Goal: Task Accomplishment & Management: Manage account settings

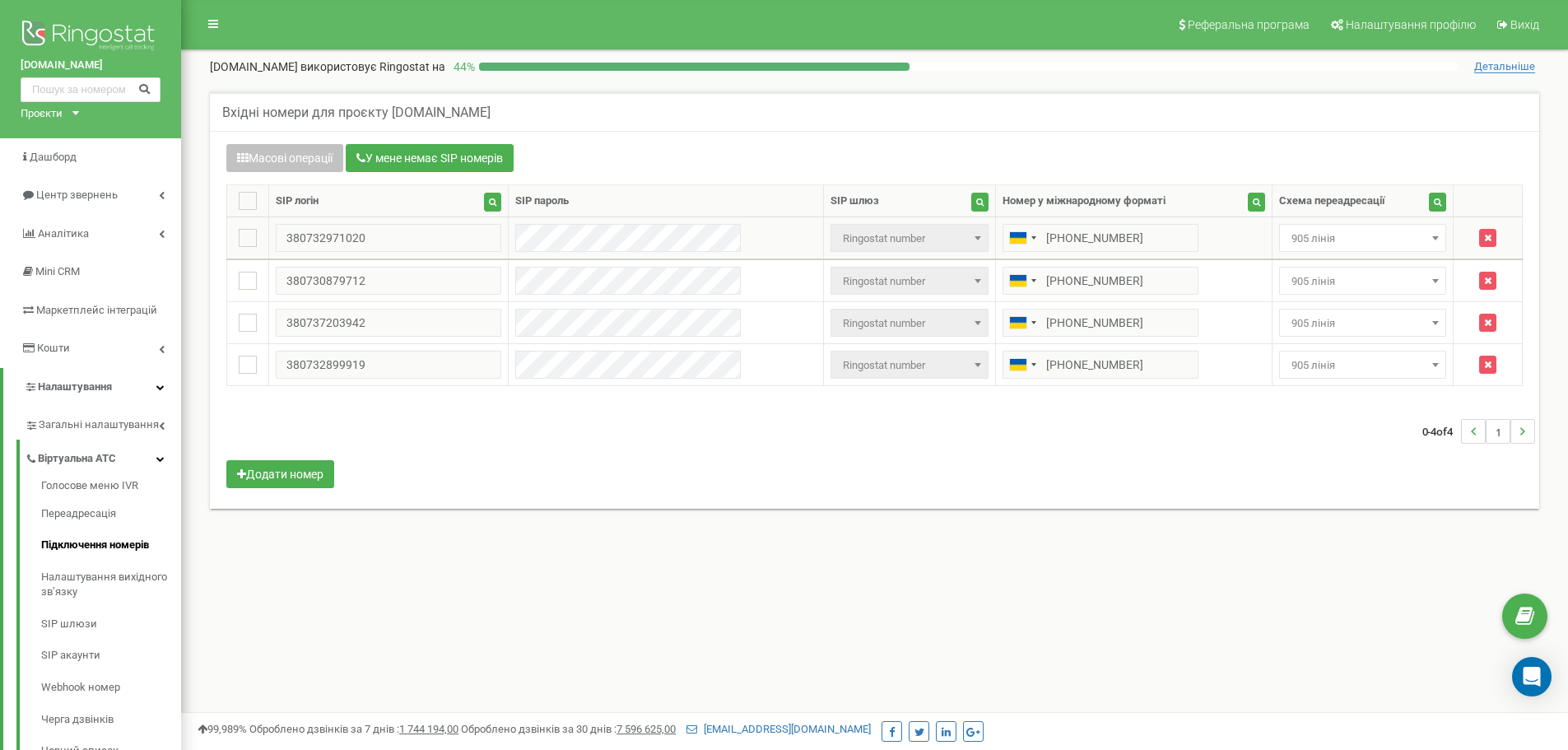
click at [1325, 241] on span "905 лінія" at bounding box center [1362, 238] width 155 height 23
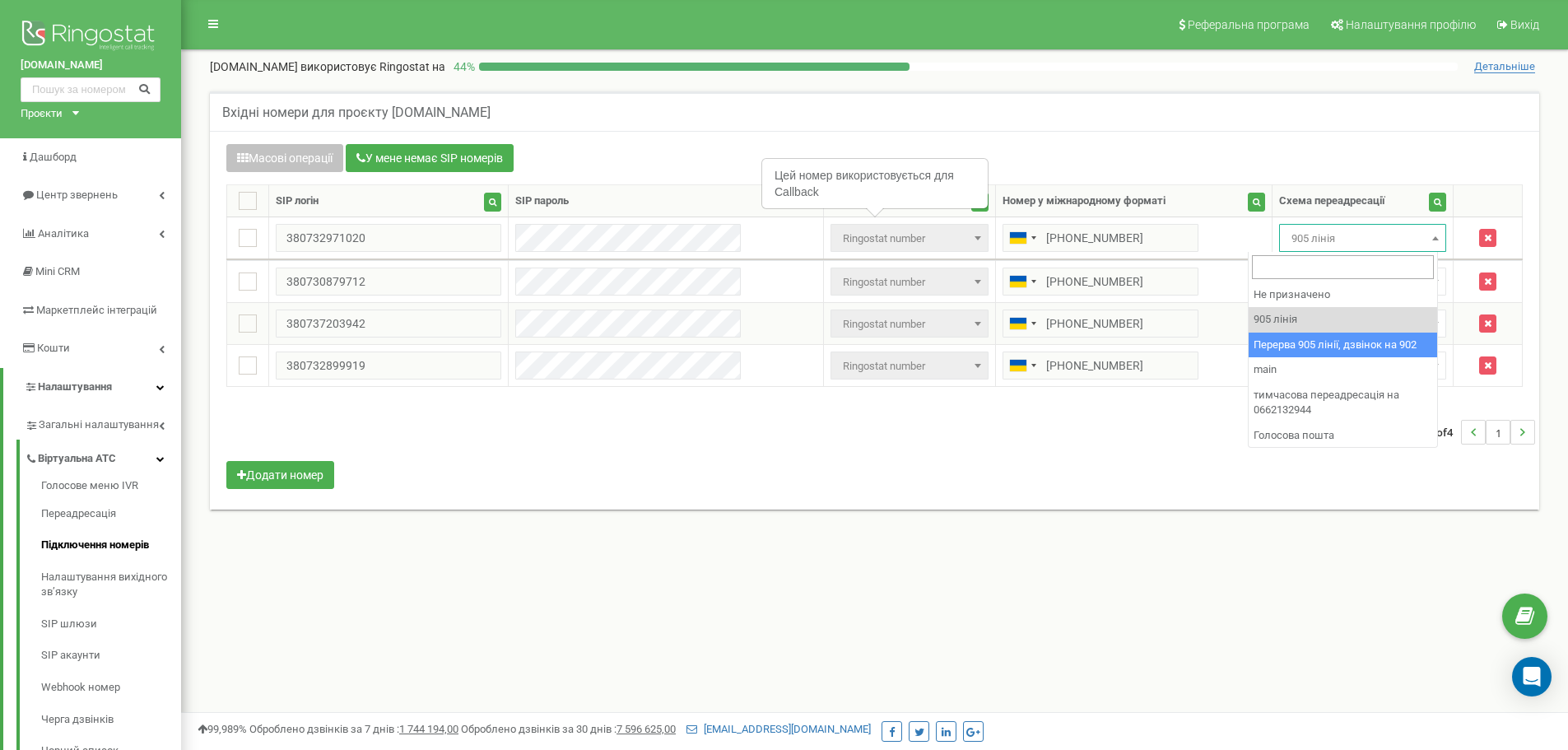
select select "173564"
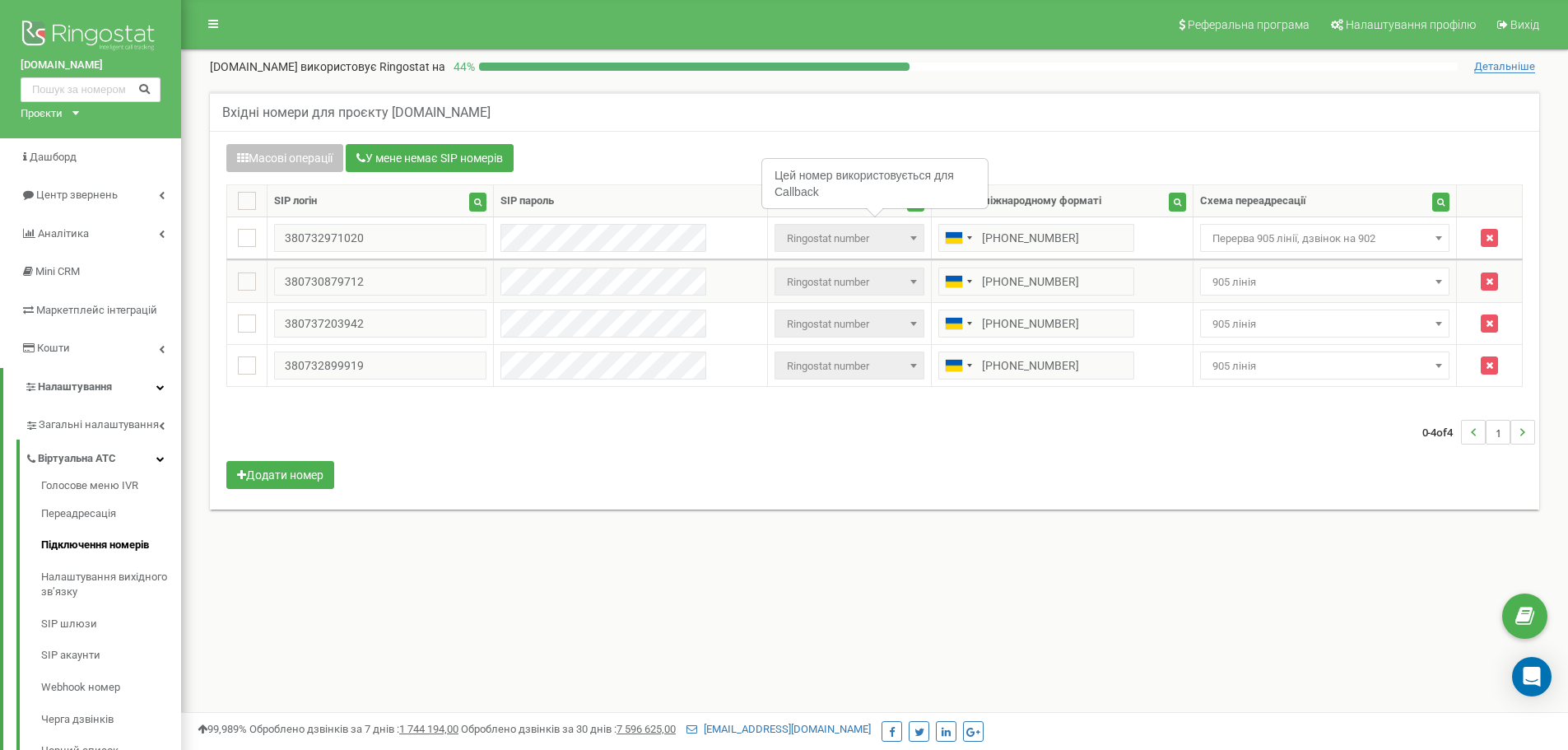
click at [1287, 272] on span "905 лінія" at bounding box center [1324, 282] width 238 height 23
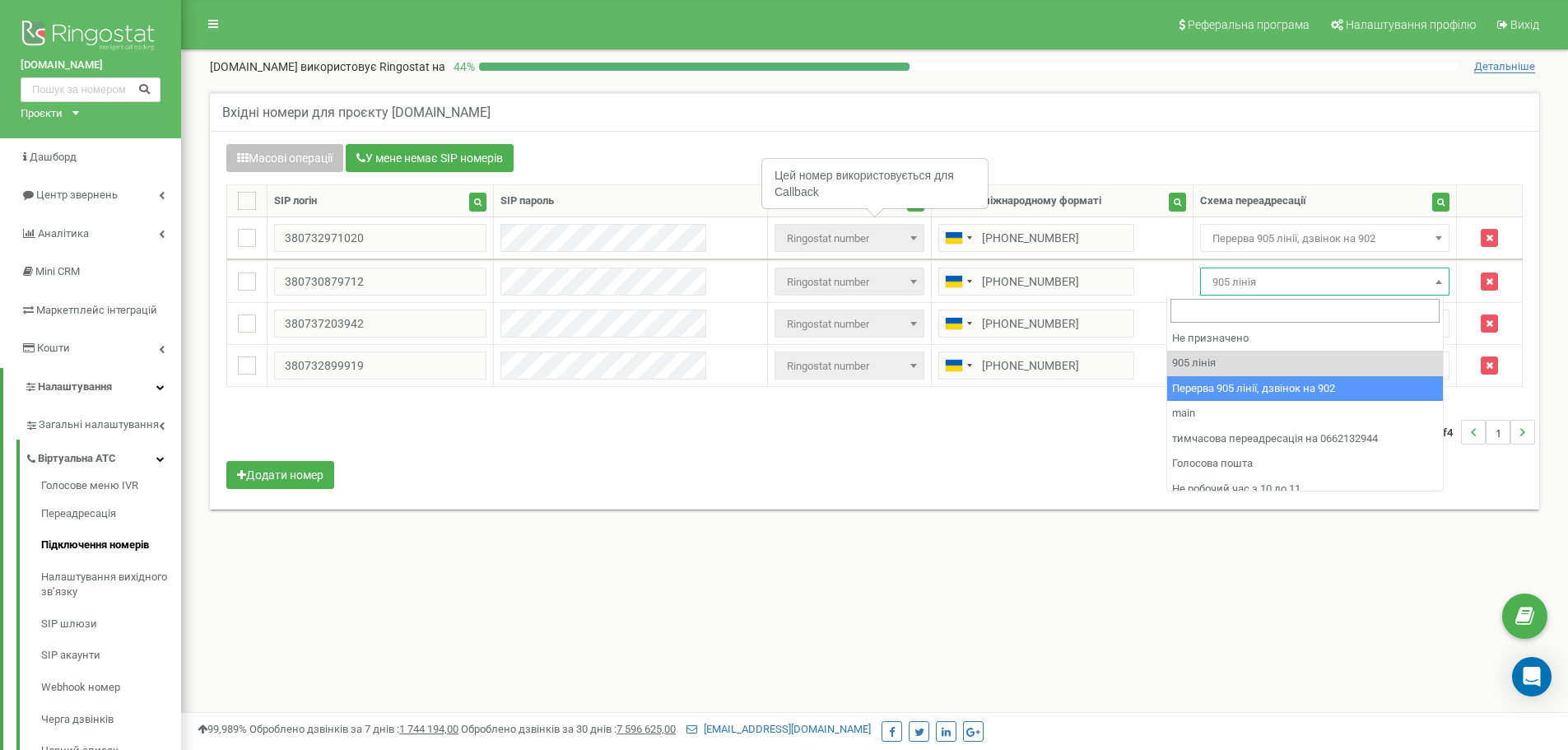
select select "173564"
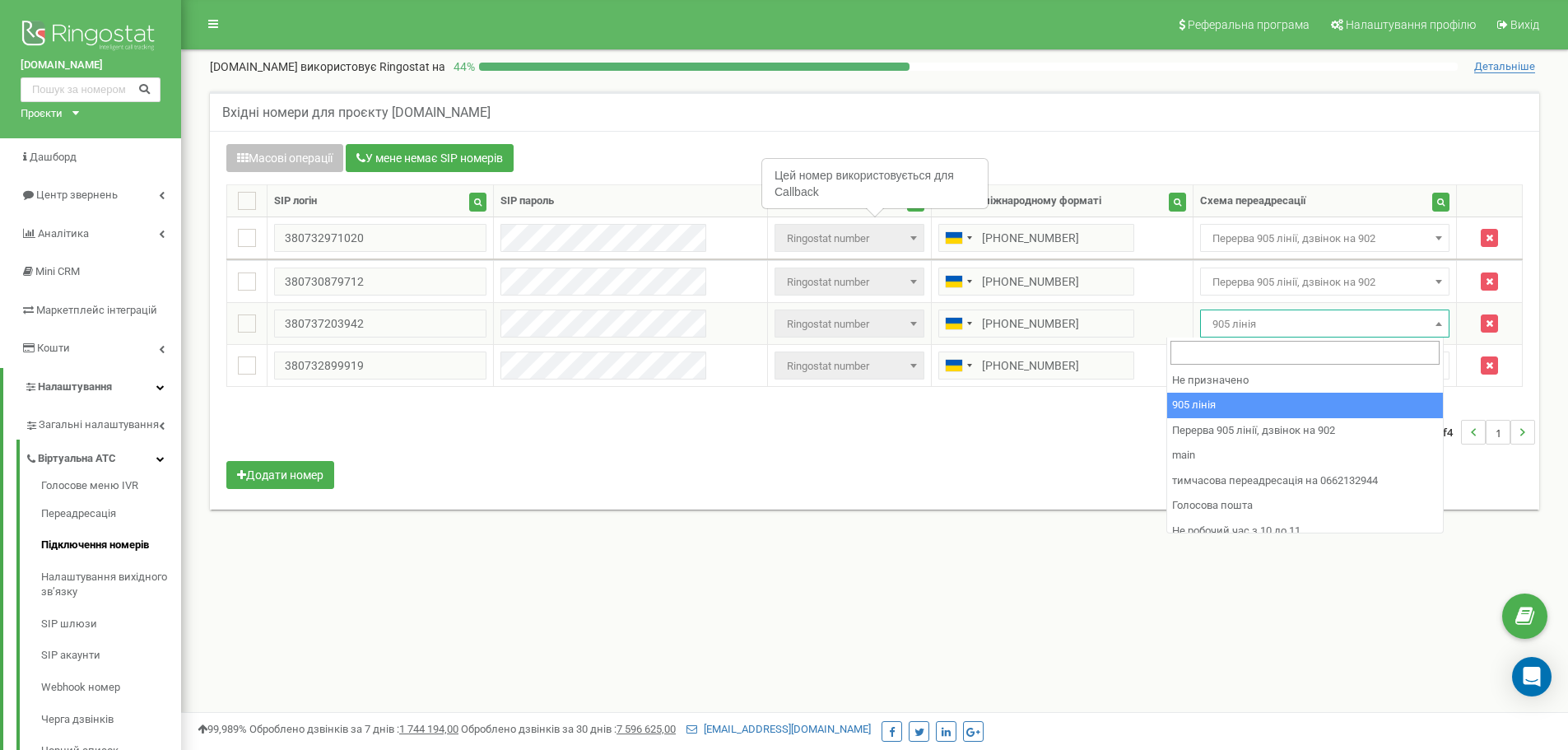
click at [1239, 337] on span "905 лінія" at bounding box center [1325, 324] width 251 height 28
select select "173564"
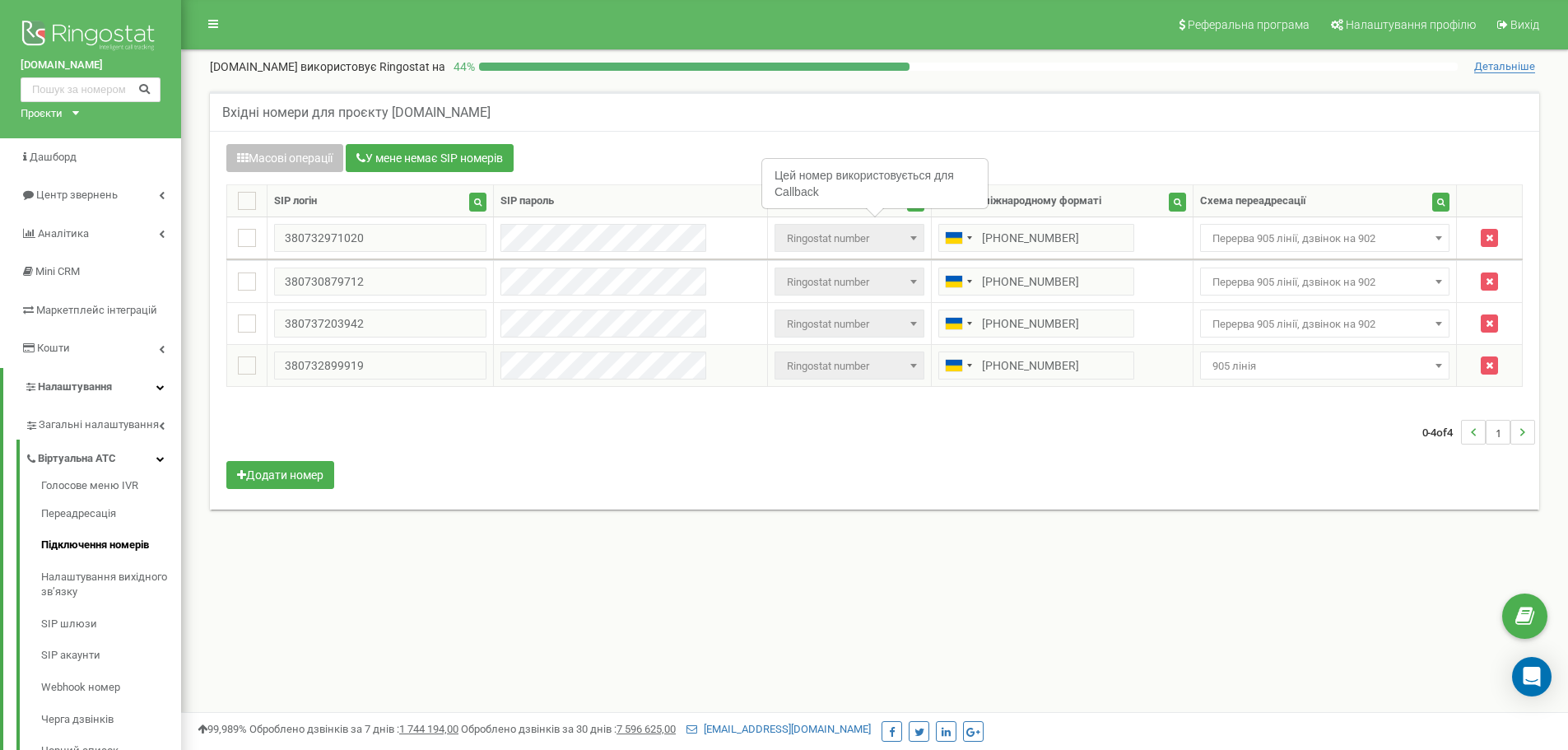
drag, startPoint x: 1218, startPoint y: 365, endPoint x: 1217, endPoint y: 378, distance: 13.0
click at [1218, 374] on span "905 лінія" at bounding box center [1324, 366] width 238 height 23
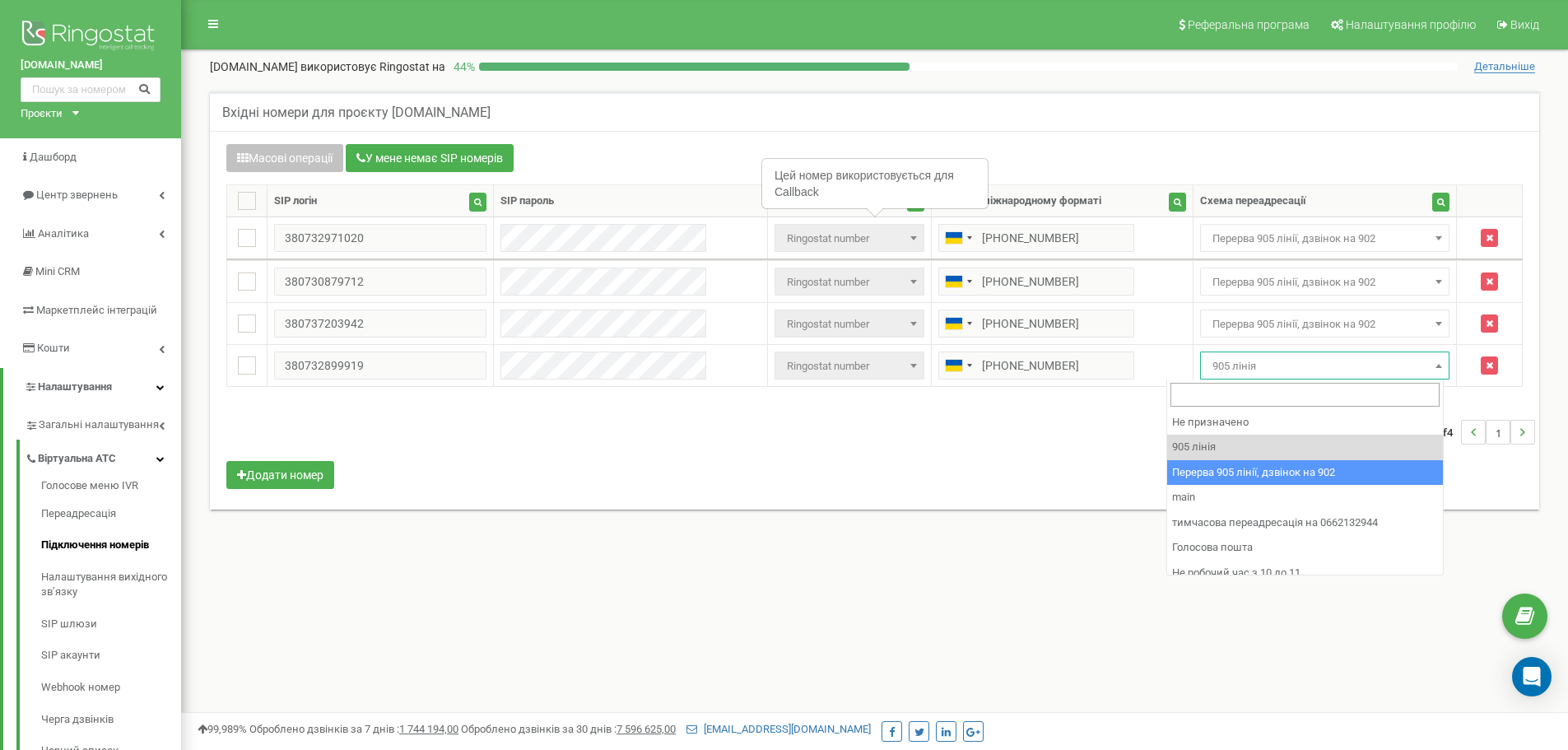
select select "173564"
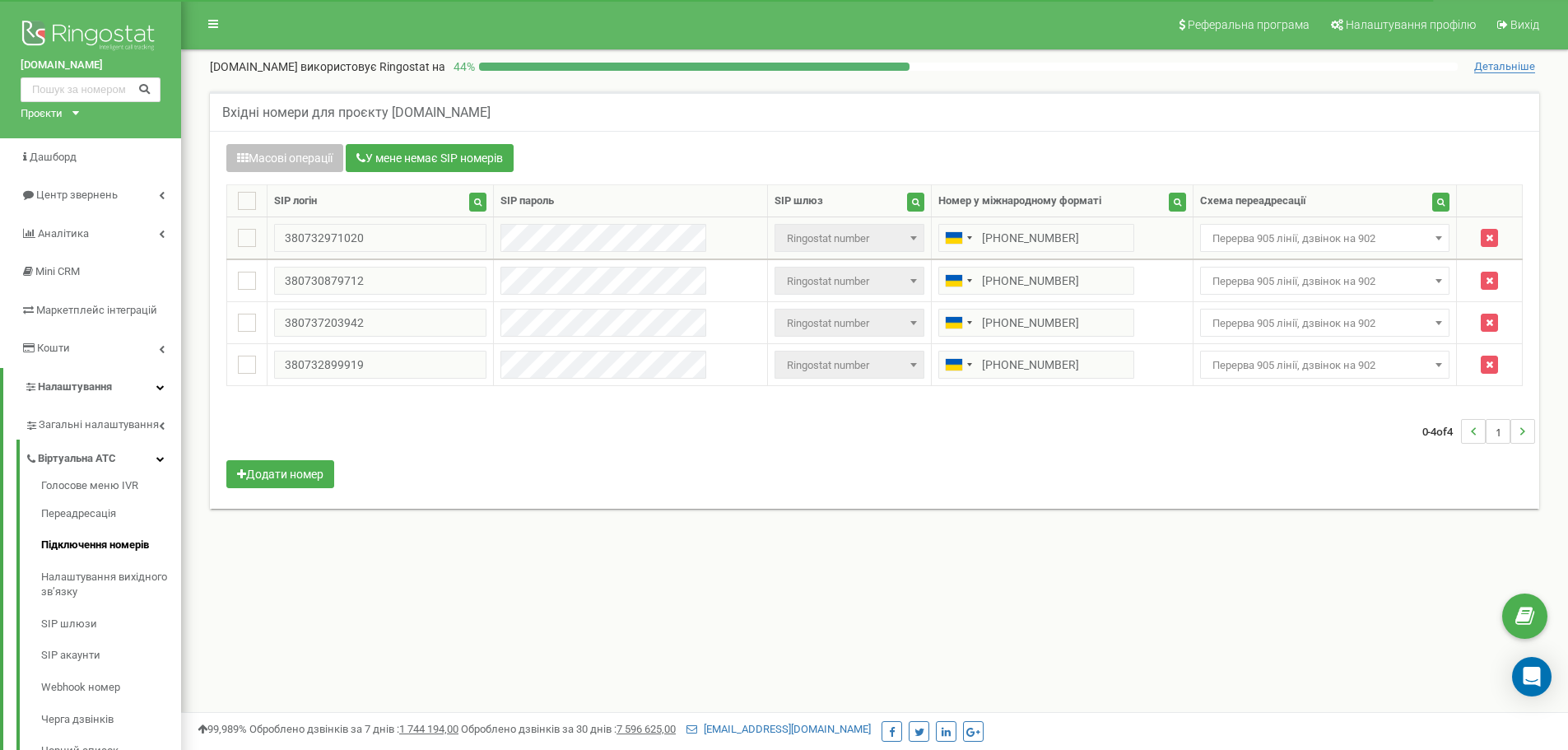
click at [1215, 228] on span "Перерва 905 лінії, дзвінок на 902" at bounding box center [1324, 238] width 238 height 23
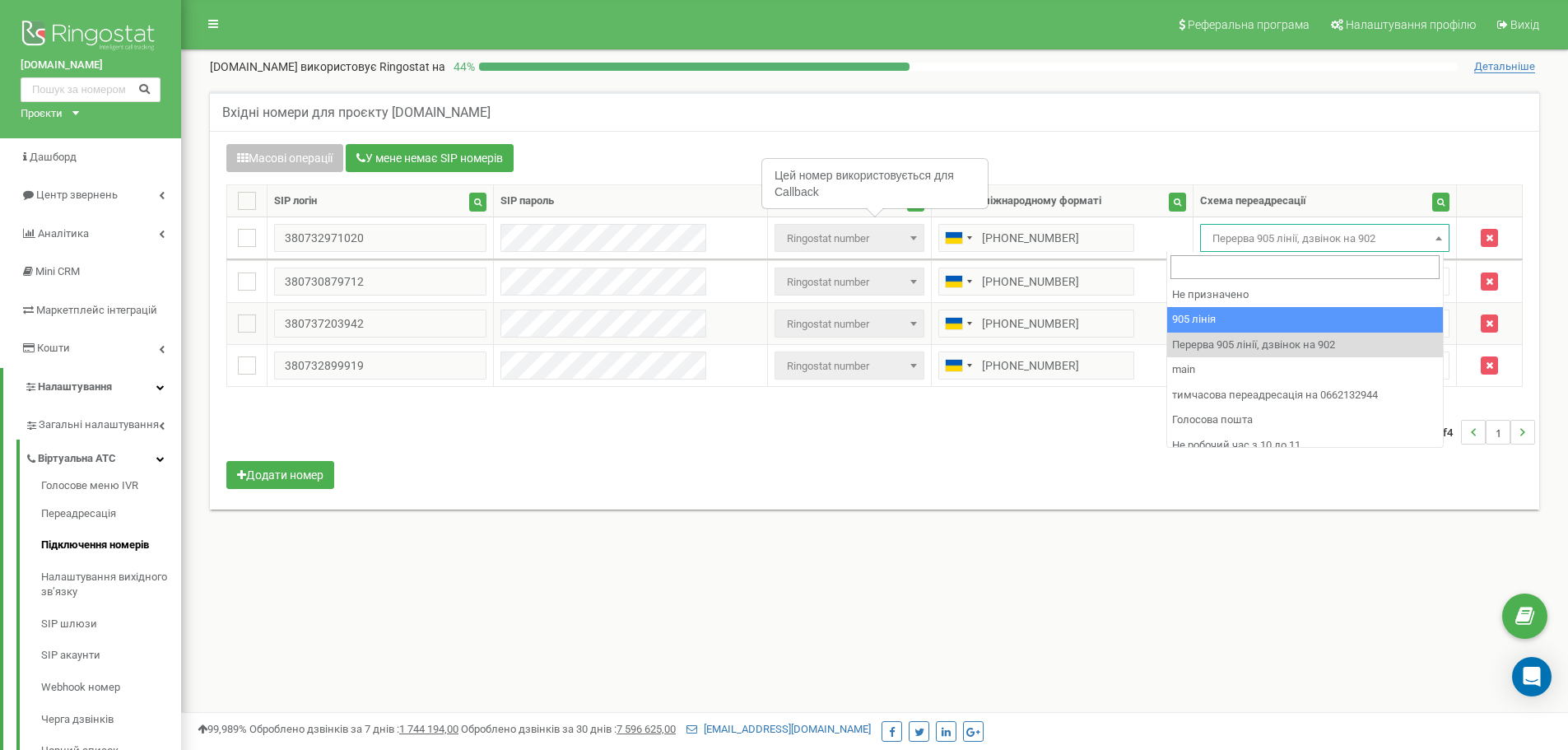
select select "173559"
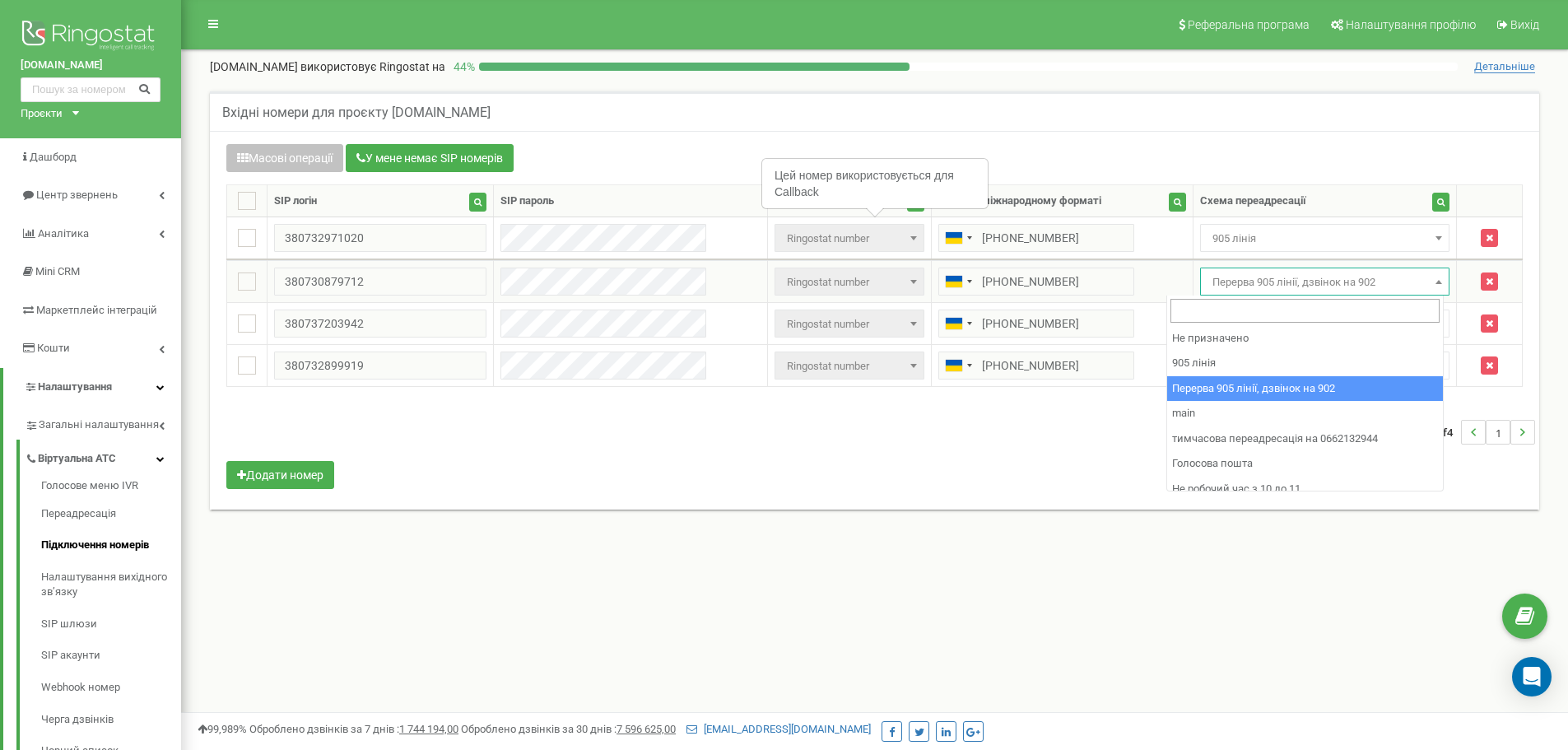
click at [1239, 294] on span "Перерва 905 лінії, дзвінок на 902" at bounding box center [1325, 281] width 251 height 28
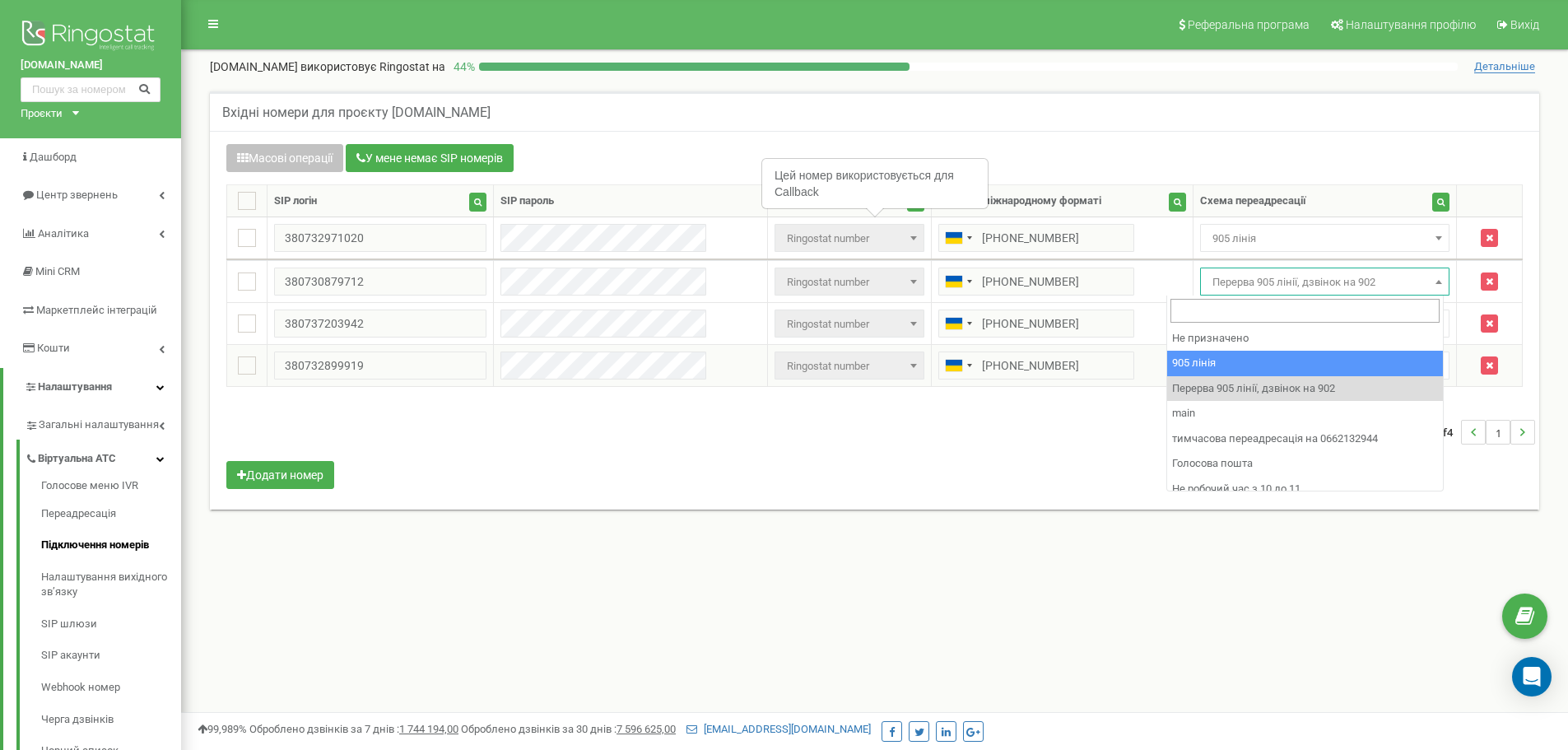
select select "173559"
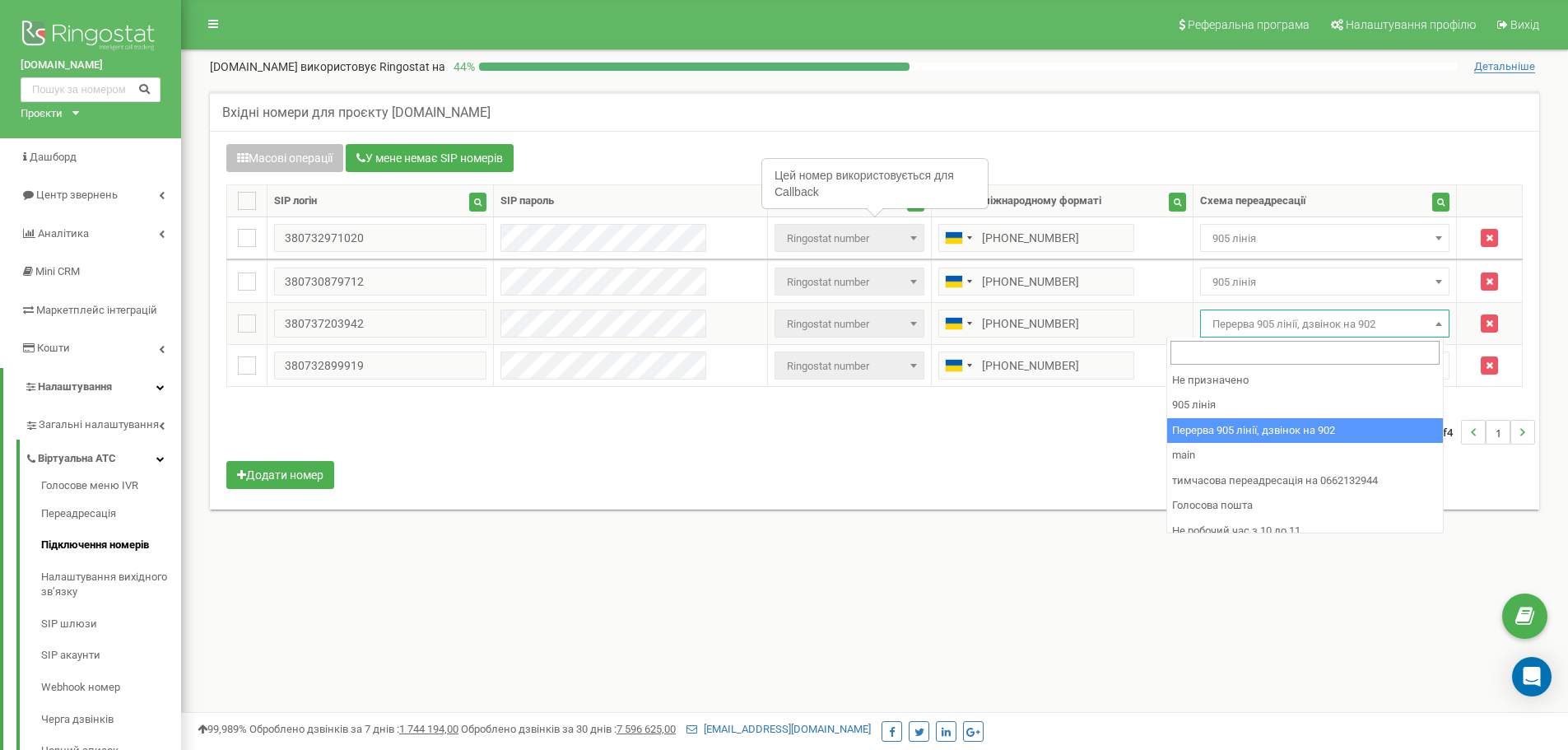
click at [1206, 319] on span "Перерва 905 лінії, дзвінок на 902" at bounding box center [1324, 324] width 238 height 23
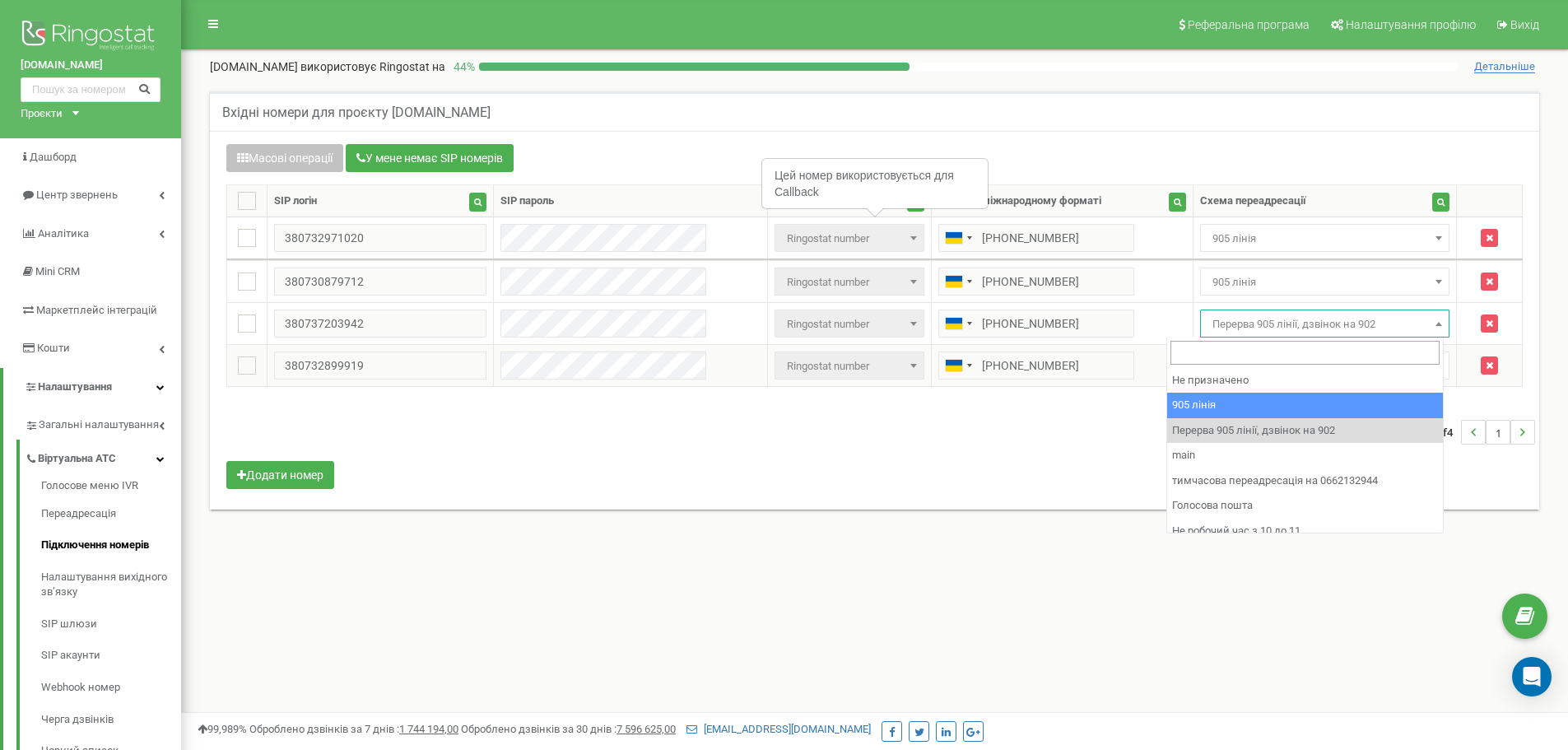
drag, startPoint x: 1198, startPoint y: 411, endPoint x: 1196, endPoint y: 375, distance: 36.1
select select "173559"
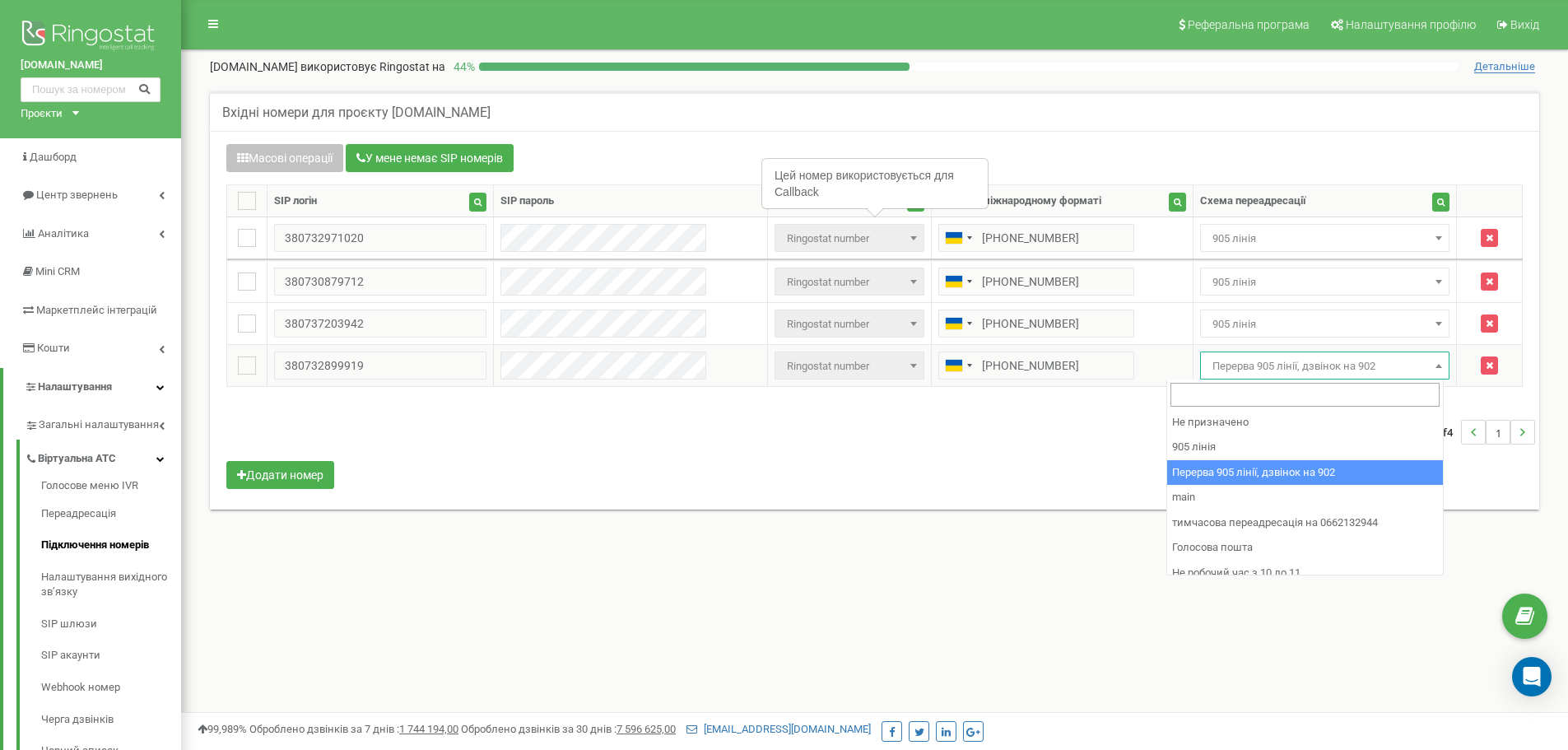
drag, startPoint x: 1196, startPoint y: 373, endPoint x: 1200, endPoint y: 421, distance: 48.2
click at [1205, 374] on span "Перерва 905 лінії, дзвінок на 902" at bounding box center [1324, 366] width 238 height 23
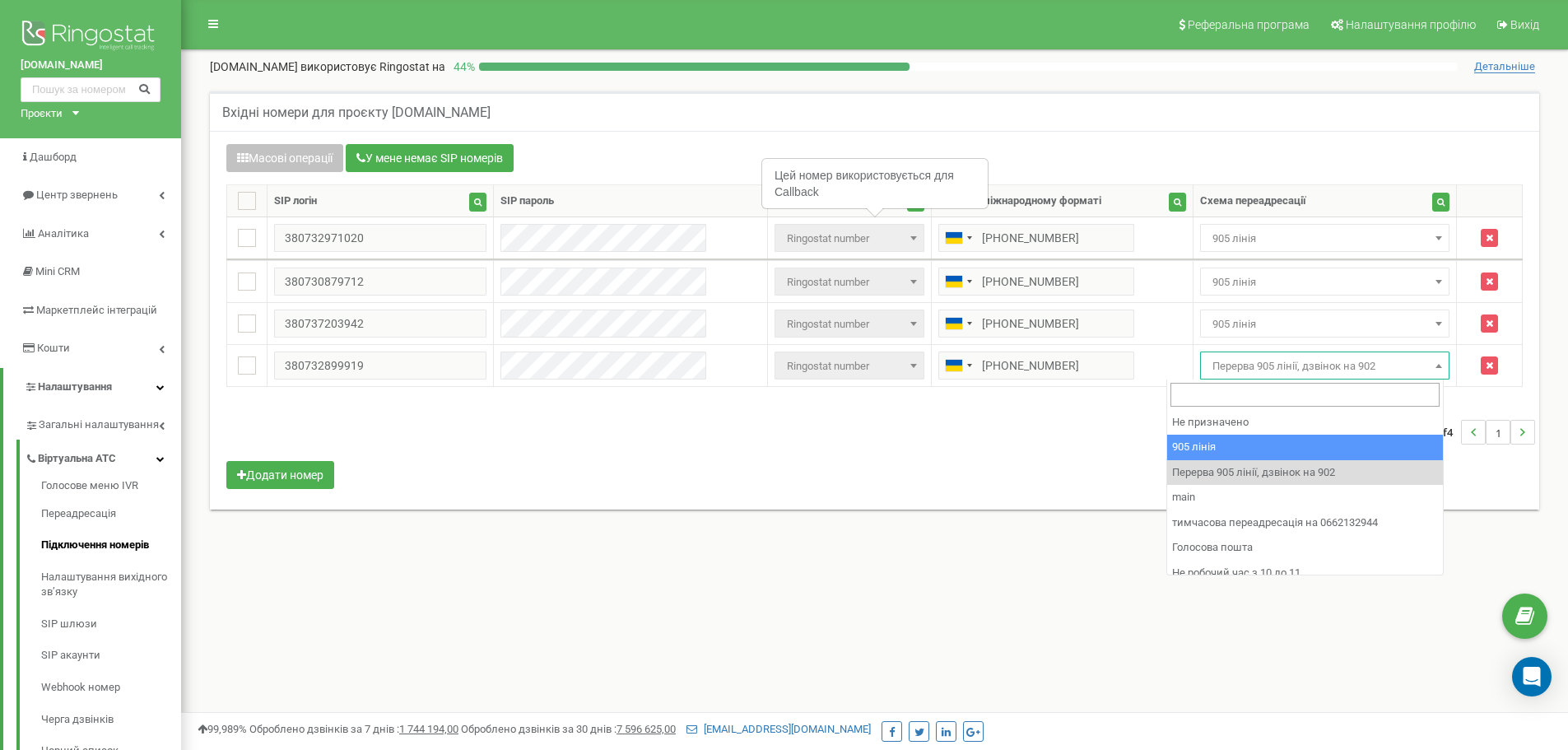
select select "173559"
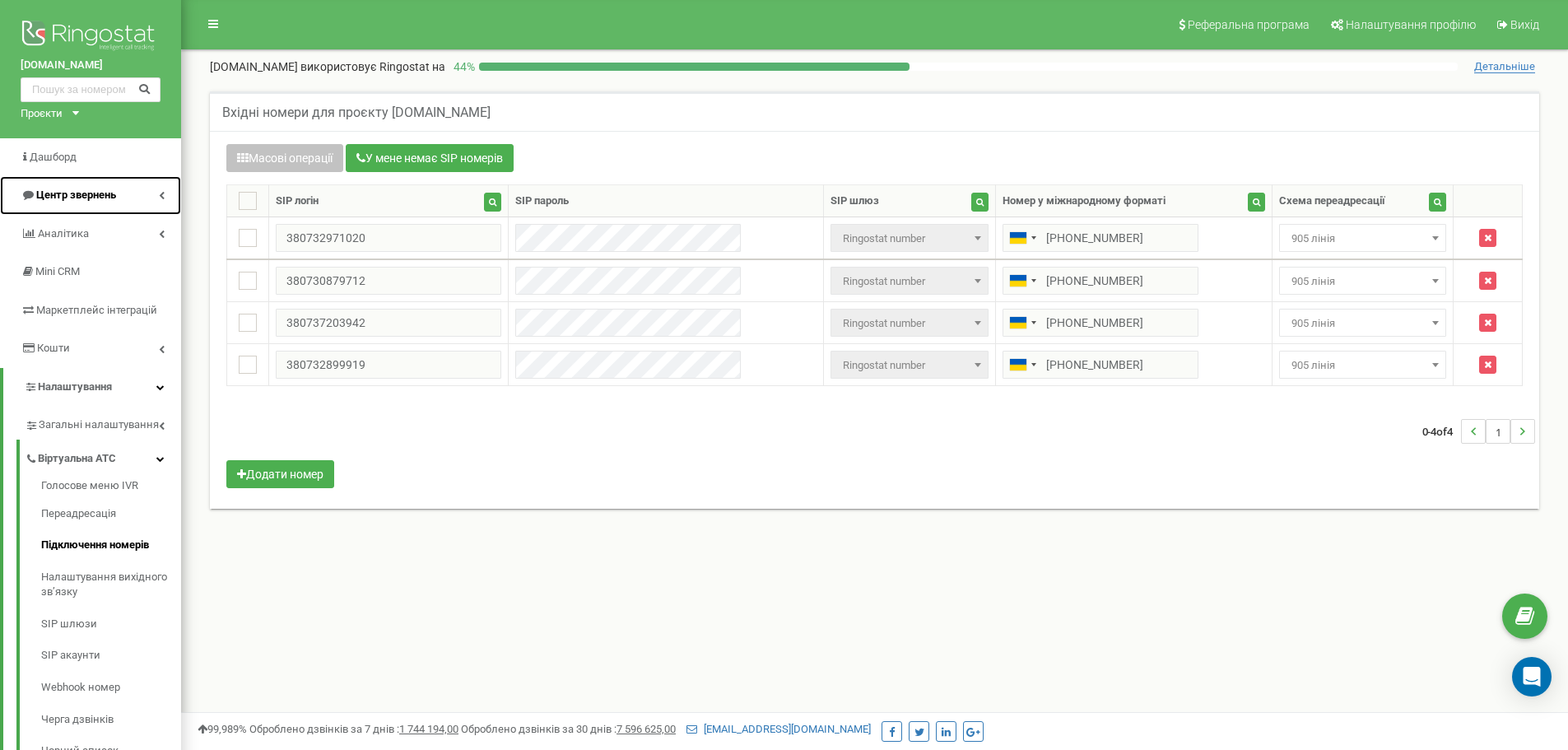
click at [141, 195] on link "Центр звернень" at bounding box center [91, 195] width 181 height 38
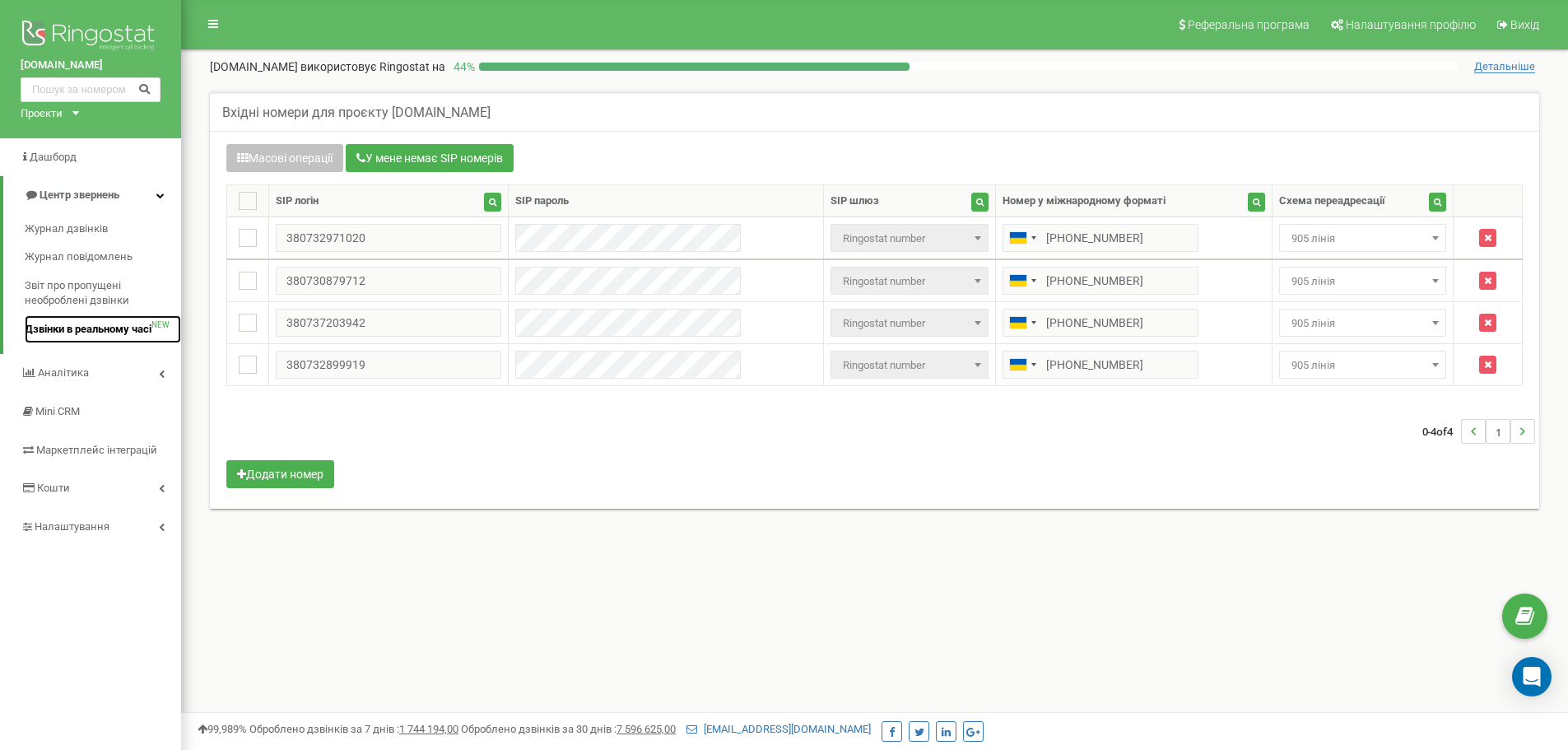
click at [135, 320] on link "Дзвінки в реальному часі NEW" at bounding box center [102, 329] width 156 height 29
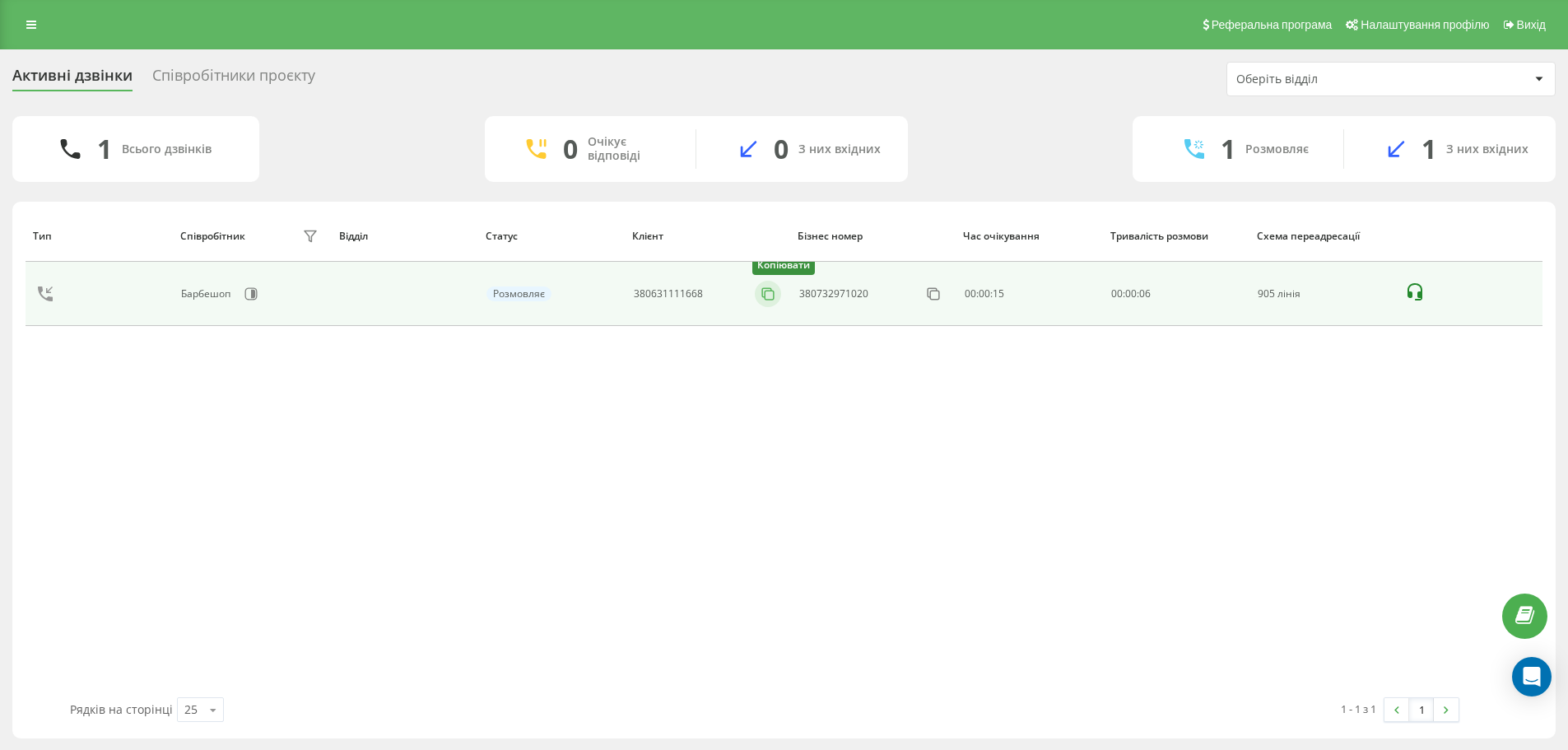
click at [765, 289] on icon at bounding box center [768, 294] width 17 height 17
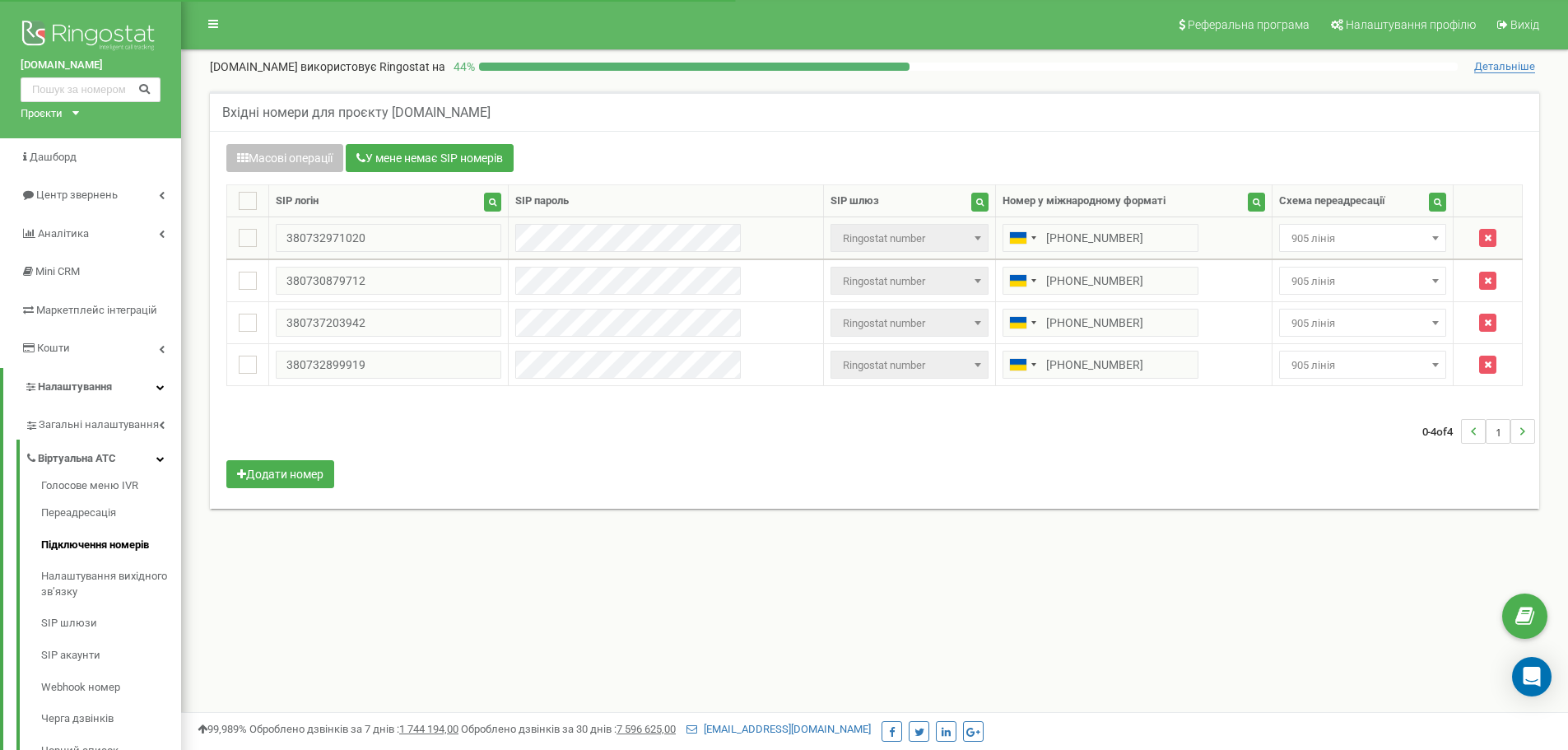
click at [1287, 237] on span "905 лінія" at bounding box center [1362, 238] width 155 height 23
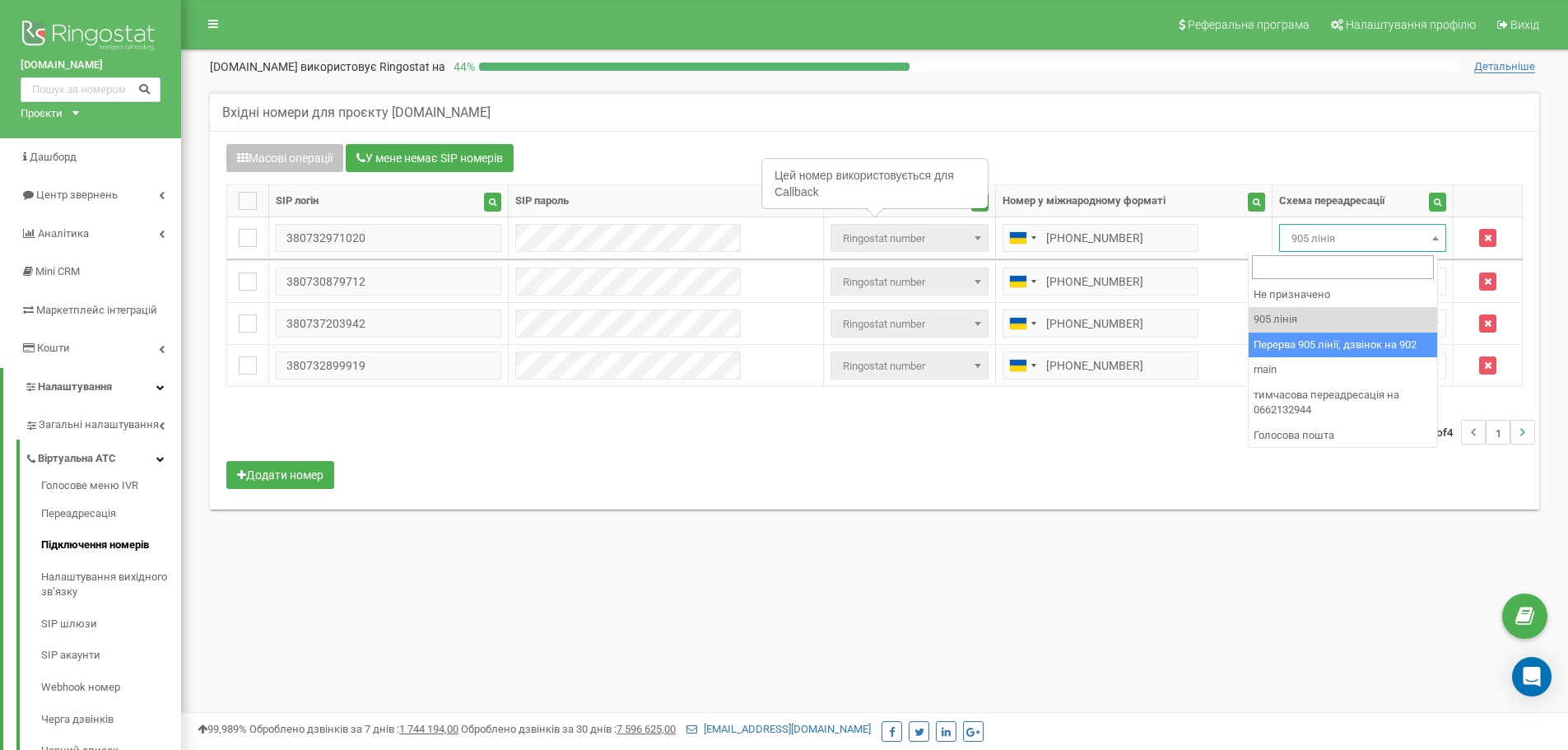
select select "173564"
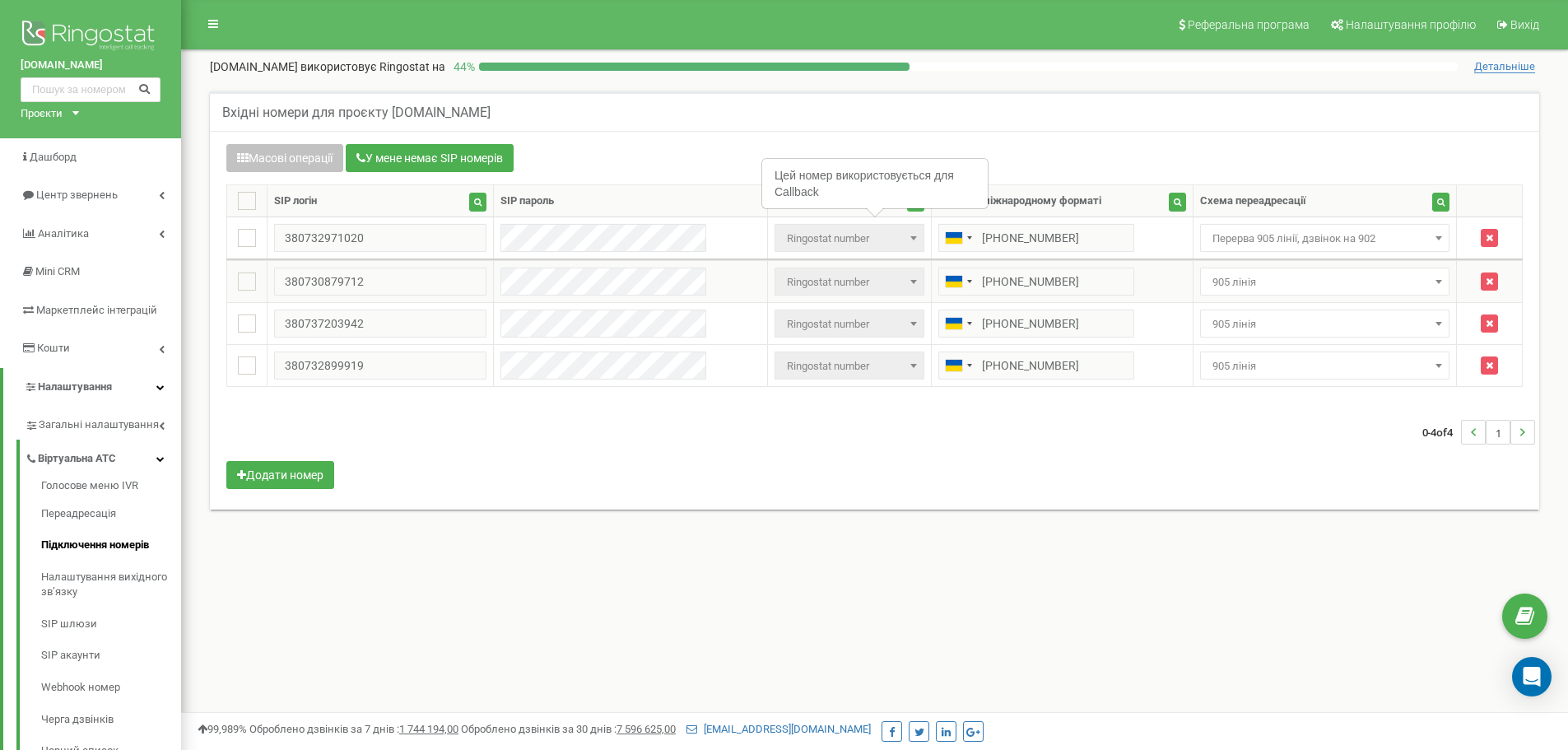
click at [1273, 279] on span "905 лінія" at bounding box center [1324, 282] width 238 height 23
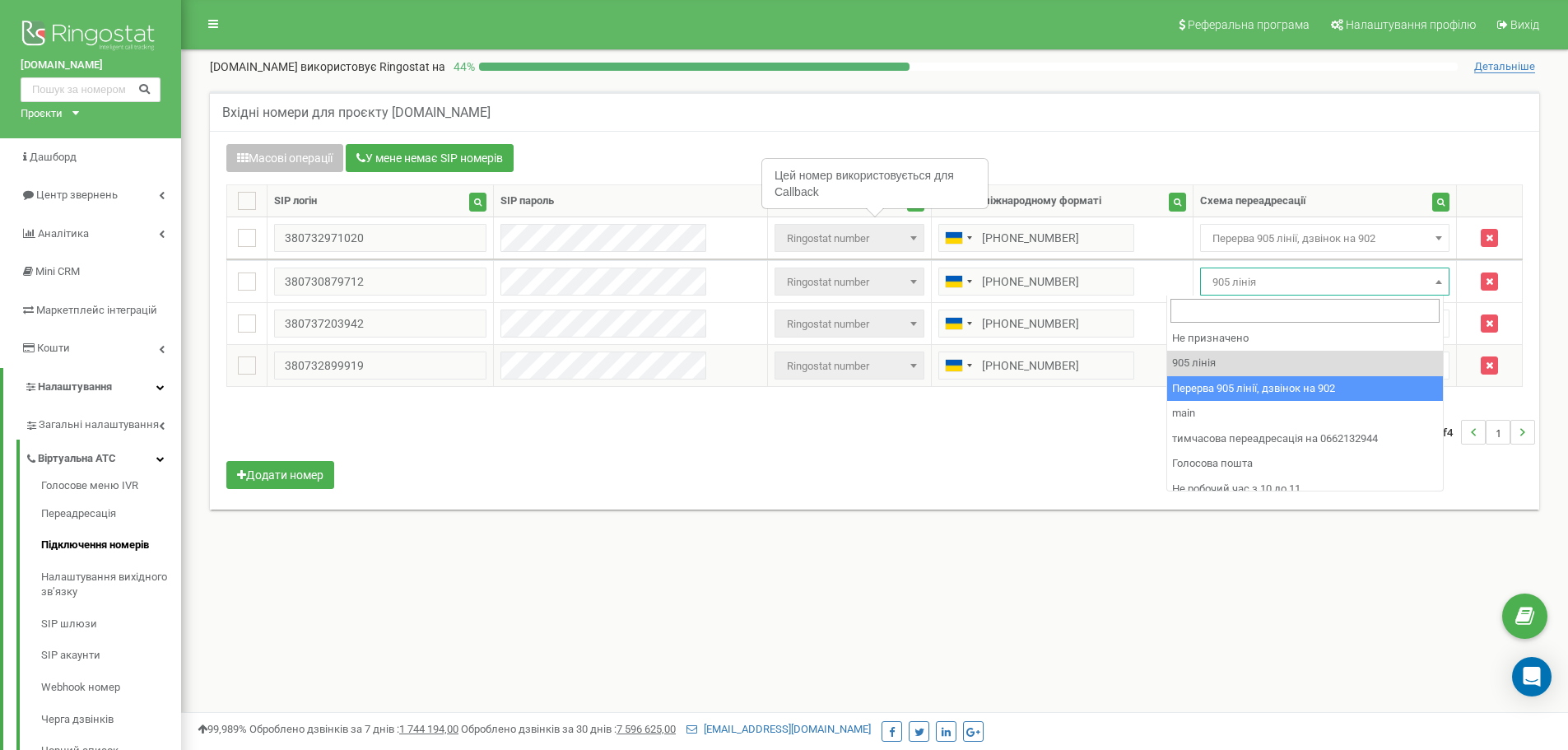
select select "173564"
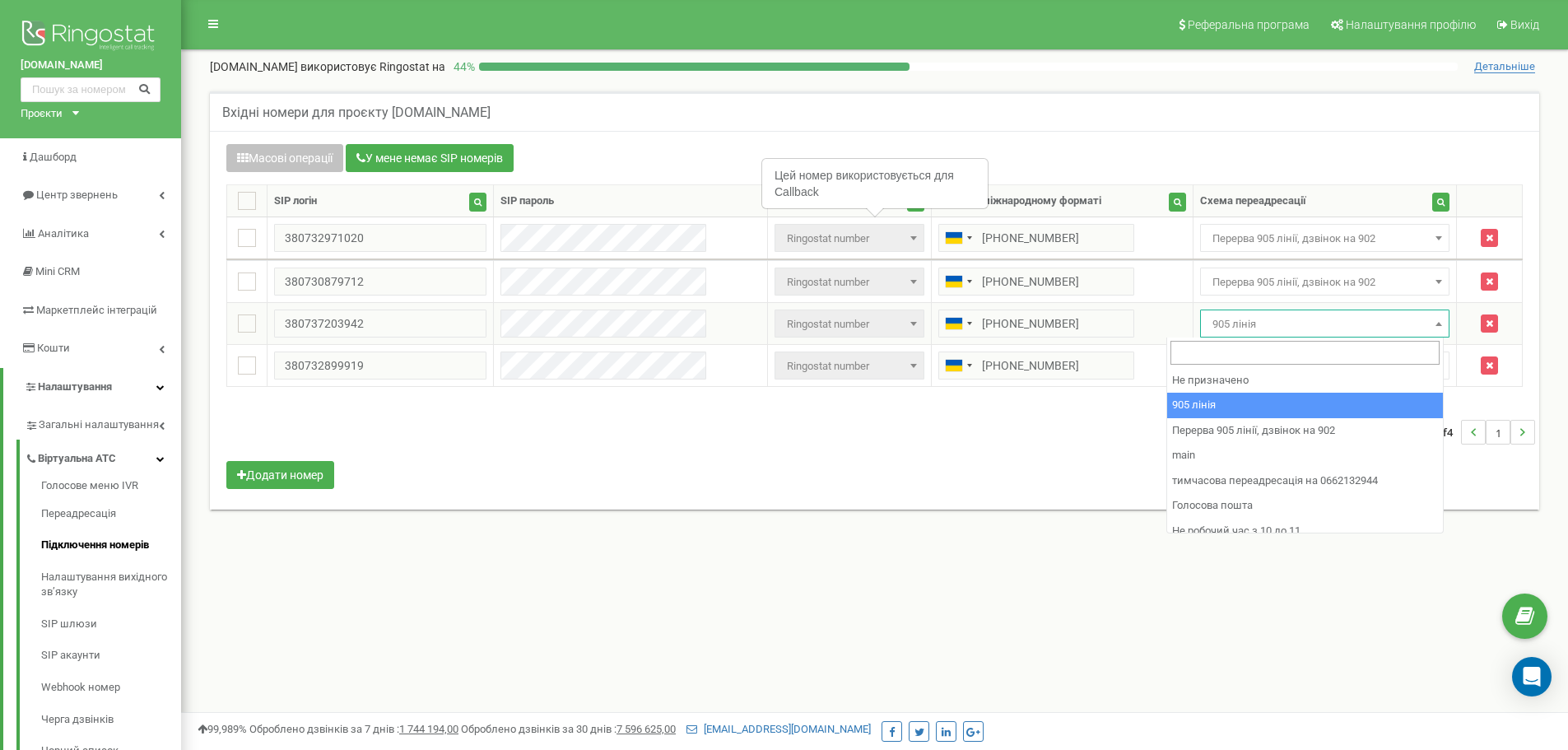
click at [1220, 337] on span "905 лінія" at bounding box center [1325, 324] width 251 height 28
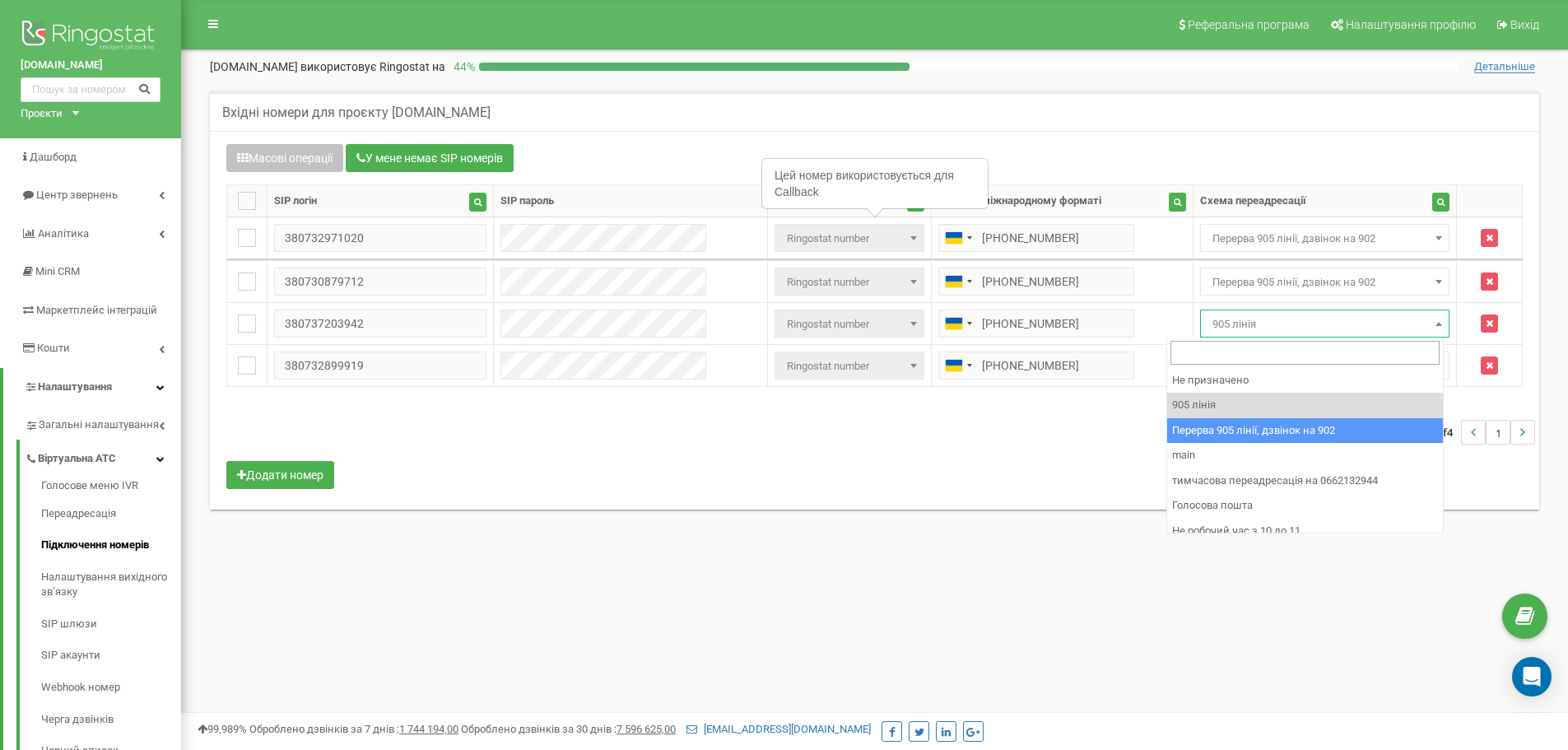
select select "173564"
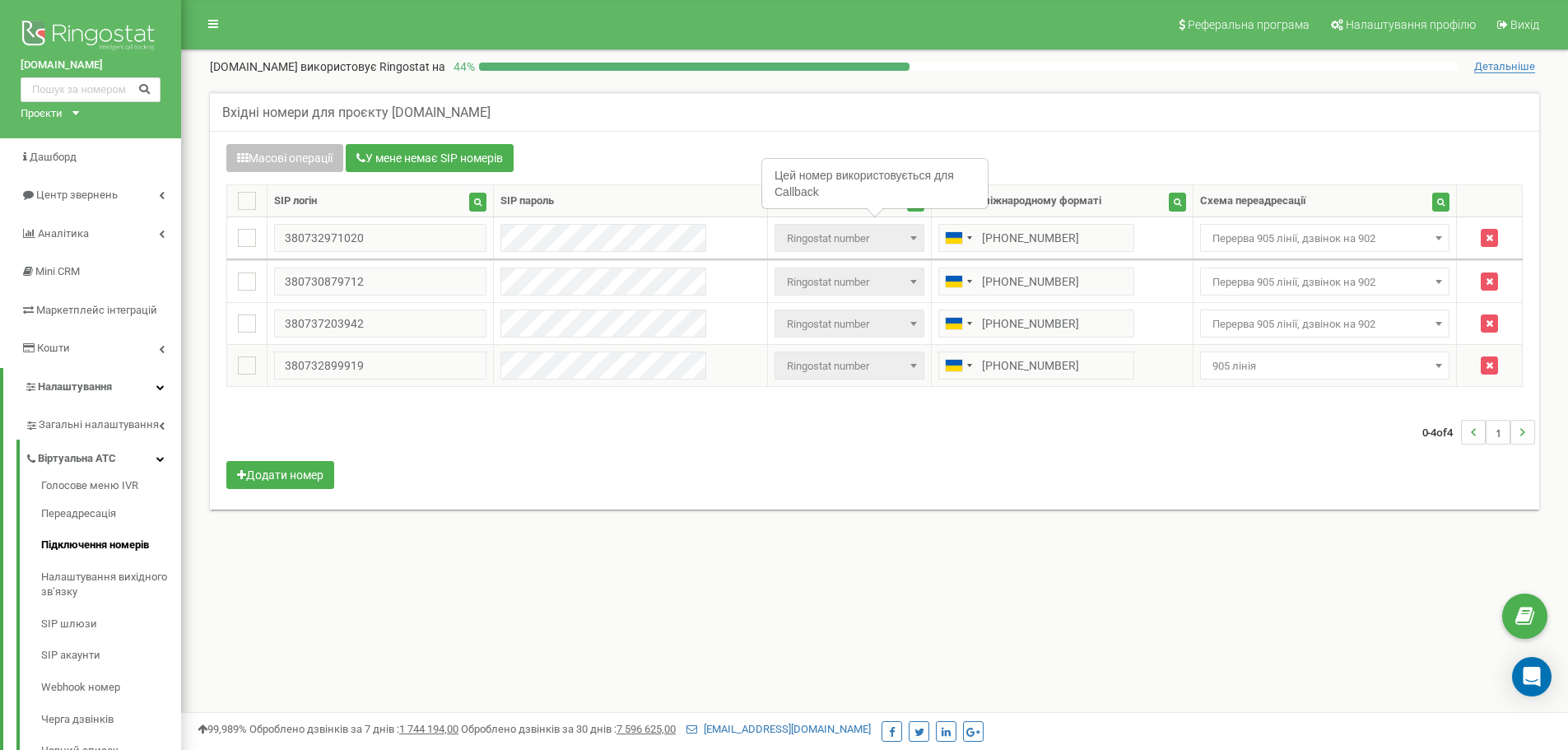
click at [1213, 354] on span "905 лінія" at bounding box center [1324, 366] width 238 height 23
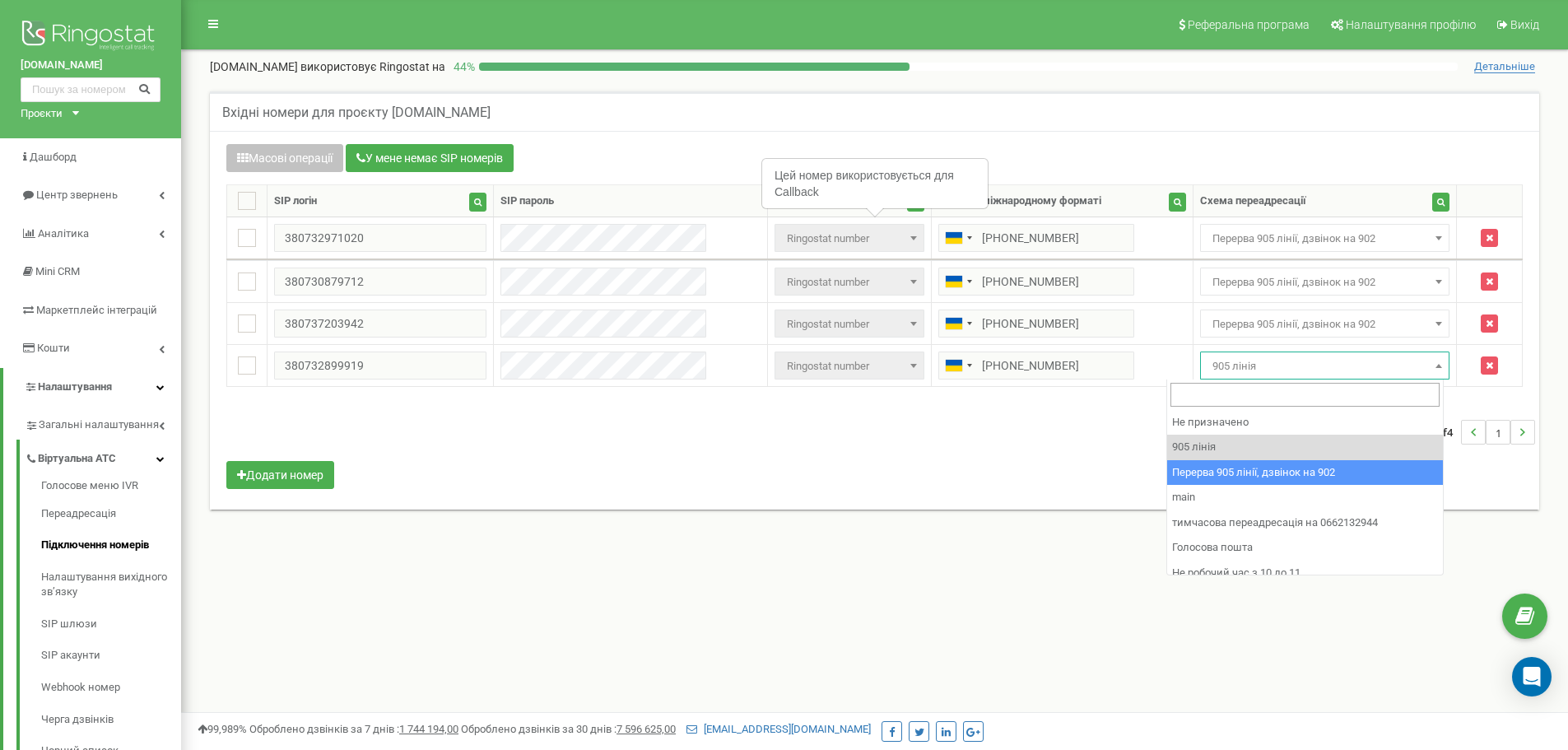
select select "173564"
